Goal: Task Accomplishment & Management: Complete application form

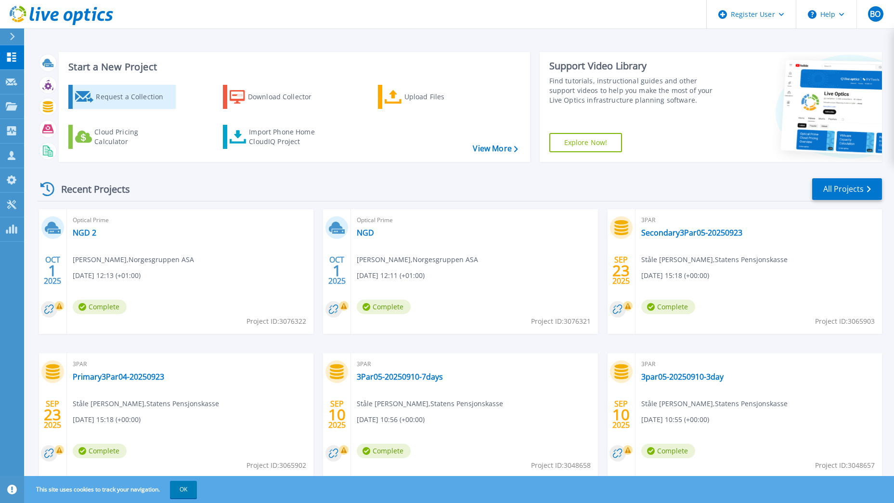
click at [122, 93] on div "Request a Collection" at bounding box center [134, 96] width 77 height 19
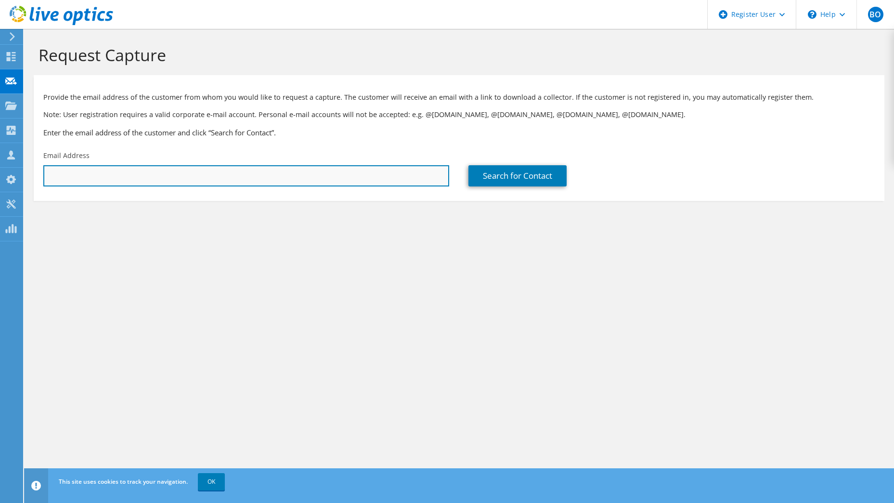
click at [267, 178] on input "text" at bounding box center [246, 175] width 406 height 21
type input "erik.nilsen@miljodir.no"
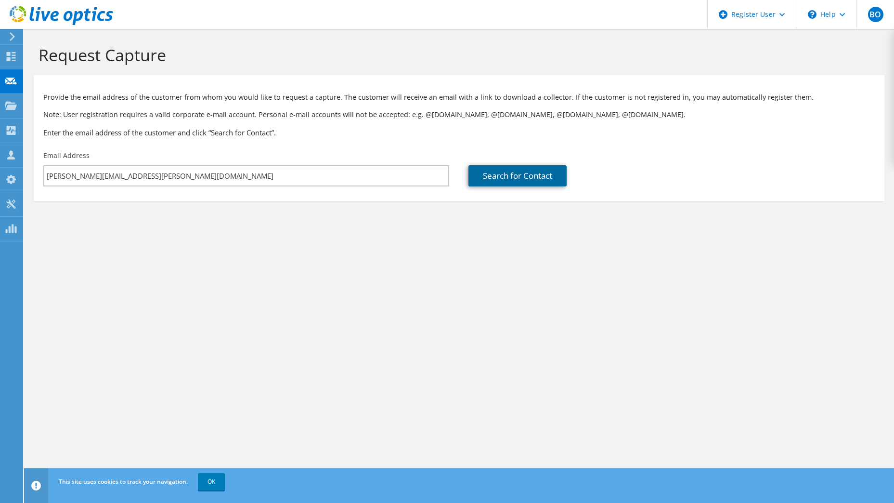
click at [518, 179] on link "Search for Contact" at bounding box center [517, 175] width 98 height 21
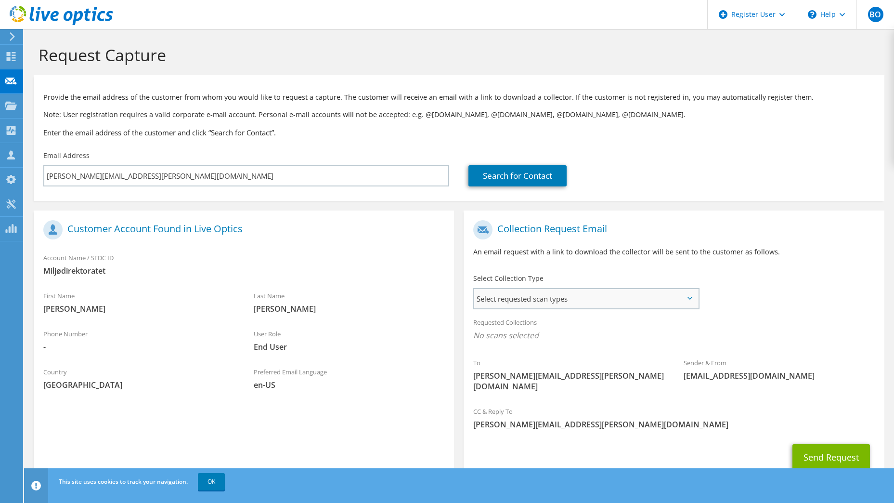
click at [627, 293] on span "Select requested scan types" at bounding box center [586, 298] width 224 height 19
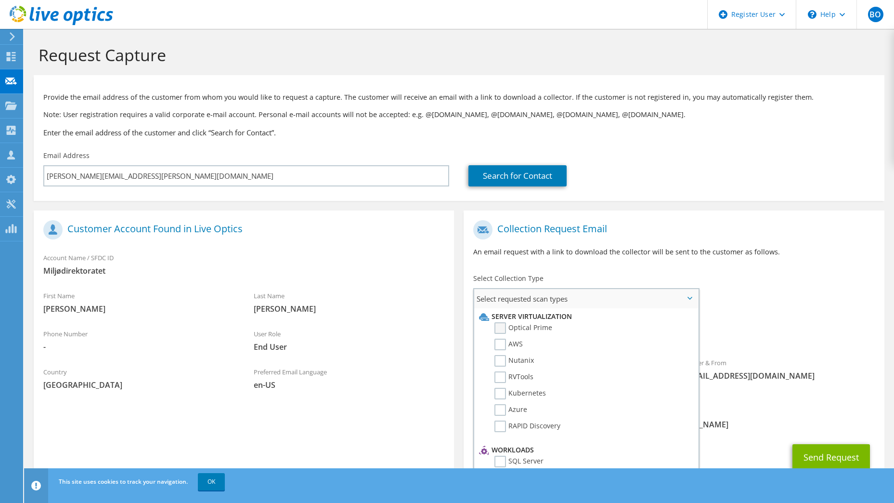
click at [499, 328] on label "Optical Prime" at bounding box center [523, 328] width 58 height 12
click at [0, 0] on input "Optical Prime" at bounding box center [0, 0] width 0 height 0
click at [820, 449] on button "Send Request" at bounding box center [831, 460] width 78 height 26
